Goal: Navigation & Orientation: Understand site structure

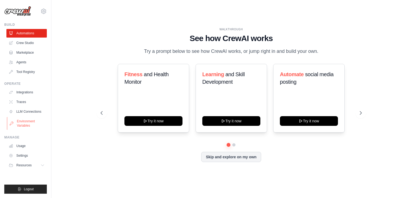
click at [28, 125] on link "Environment Variables" at bounding box center [27, 123] width 40 height 13
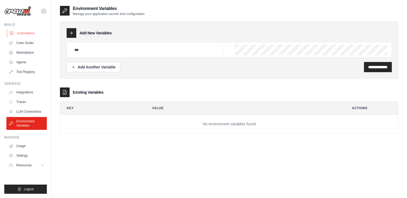
click at [26, 35] on link "Automations" at bounding box center [27, 33] width 40 height 9
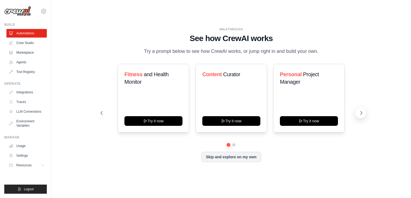
click at [358, 113] on button at bounding box center [360, 112] width 11 height 11
click at [25, 44] on link "Crew Studio" at bounding box center [27, 43] width 40 height 9
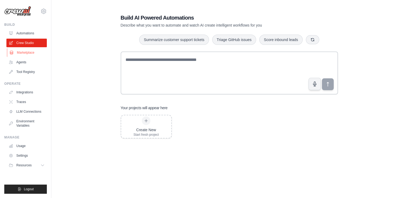
click at [24, 52] on link "Marketplace" at bounding box center [27, 52] width 40 height 9
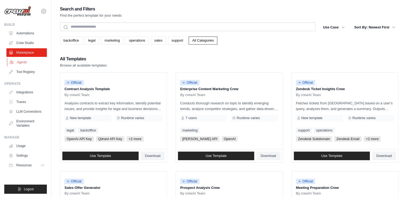
click at [26, 61] on link "Agents" at bounding box center [27, 62] width 40 height 9
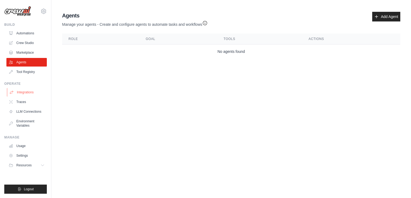
click at [31, 92] on link "Integrations" at bounding box center [27, 92] width 40 height 9
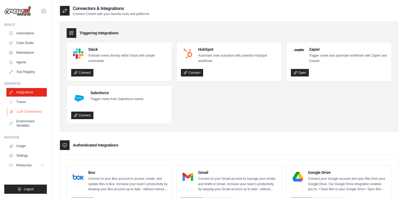
click at [21, 115] on link "LLM Connections" at bounding box center [27, 111] width 40 height 9
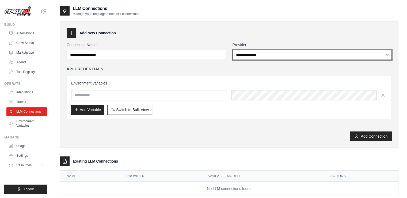
click at [260, 53] on select "**********" at bounding box center [313, 55] width 160 height 10
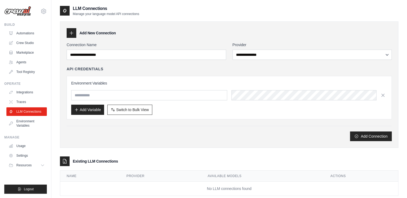
click at [263, 37] on div "Add New Connection" at bounding box center [229, 33] width 325 height 10
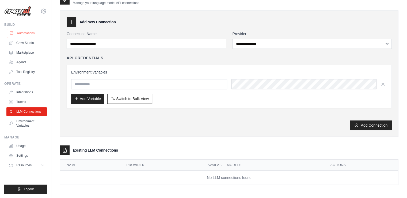
click at [31, 34] on link "Automations" at bounding box center [27, 33] width 40 height 9
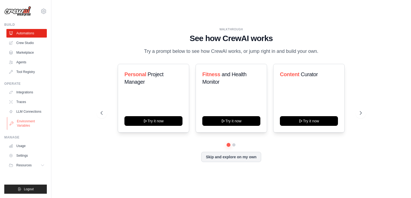
click at [28, 127] on link "Environment Variables" at bounding box center [27, 123] width 40 height 13
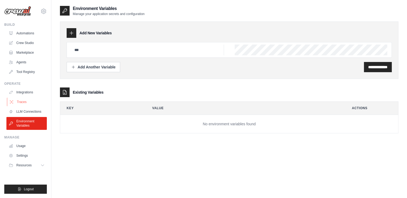
click at [24, 103] on link "Traces" at bounding box center [27, 101] width 40 height 9
